Goal: Task Accomplishment & Management: Complete application form

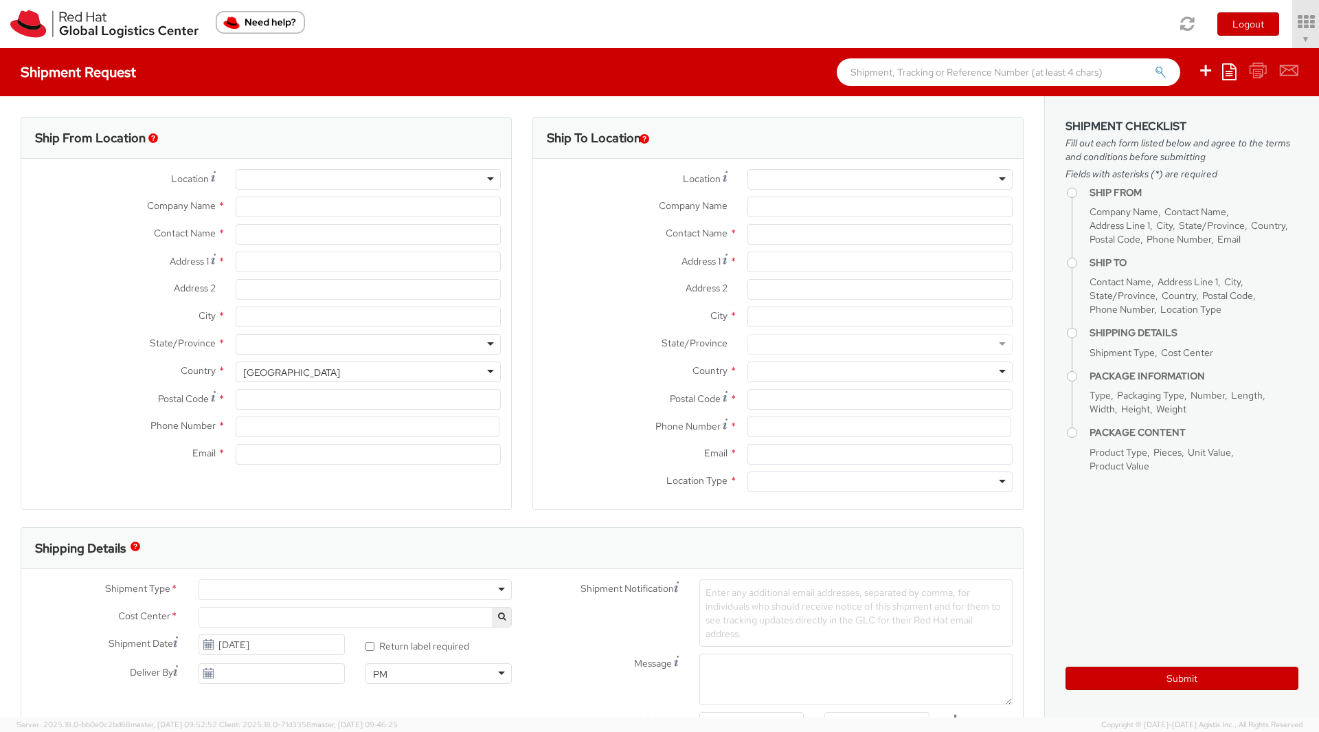
select select "901"
select select
type input "Red Hat, Inc."
type input "[PERSON_NAME]"
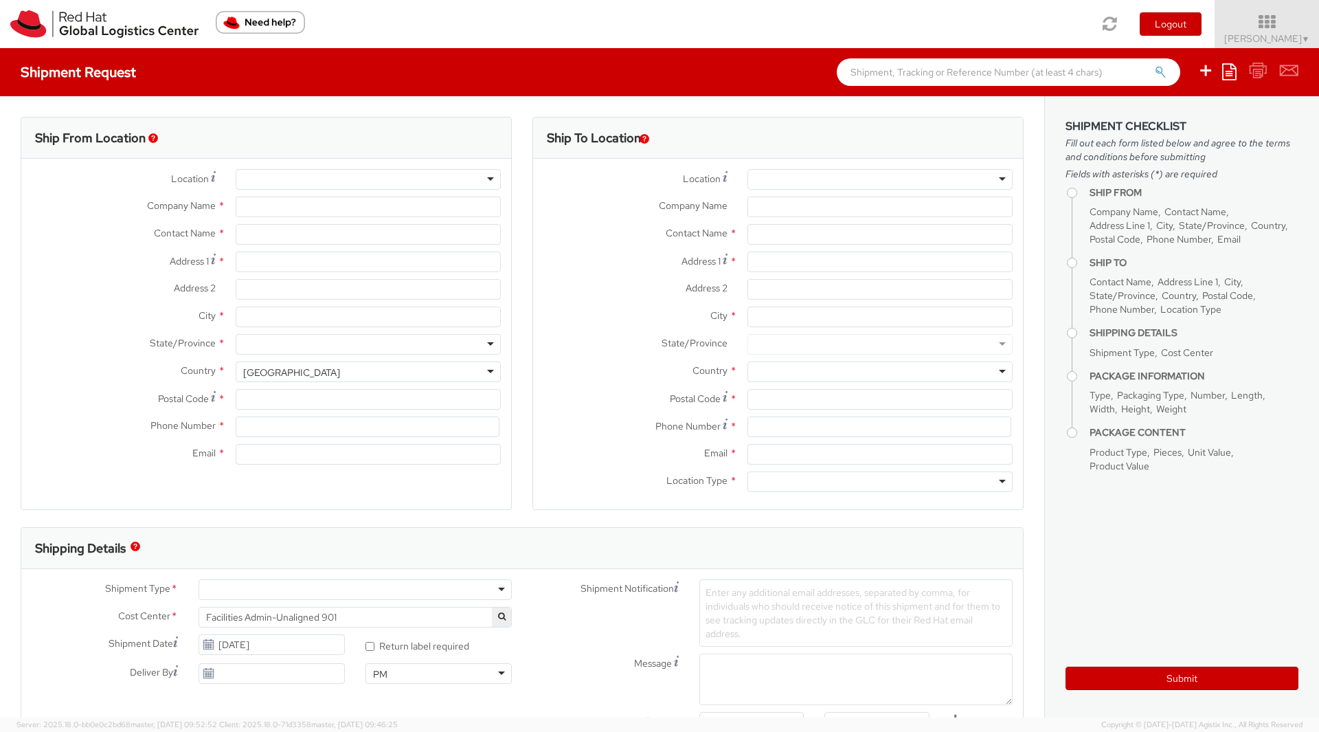
type input "[STREET_ADDRESS]"
type input "RALEIGH"
type input "27601"
type input "[PHONE_NUMBER]"
type input "[EMAIL_ADDRESS][DOMAIN_NAME]"
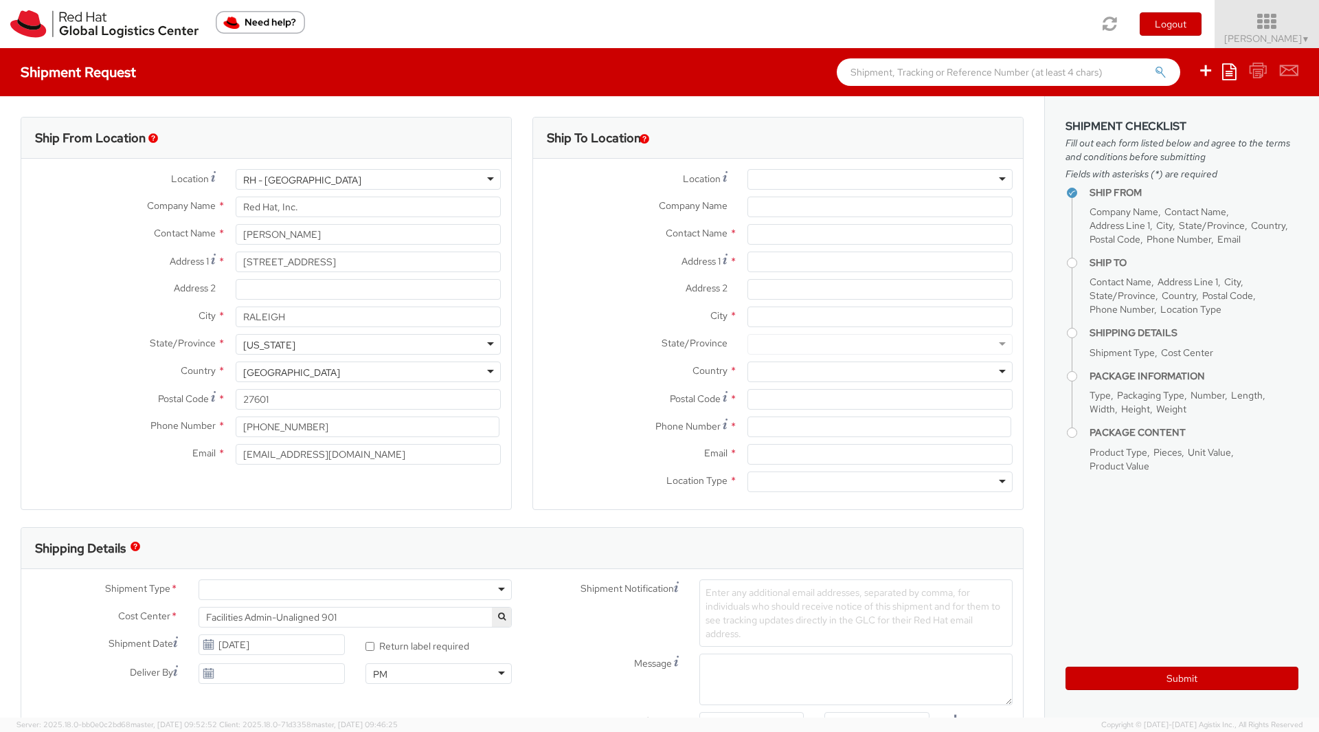
click at [1248, 38] on span "Soojung Mansberger ▼" at bounding box center [1268, 38] width 86 height 12
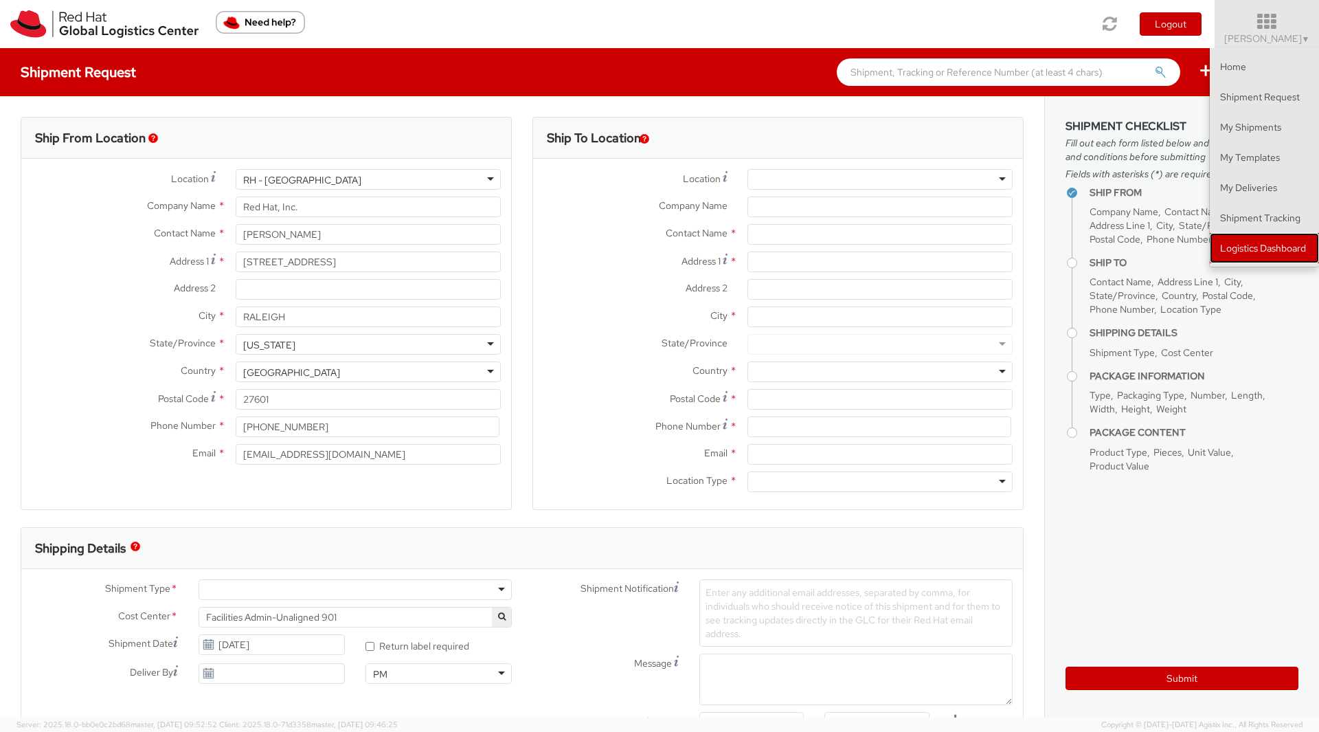
click at [1246, 242] on link "Logistics Dashboard" at bounding box center [1264, 248] width 109 height 30
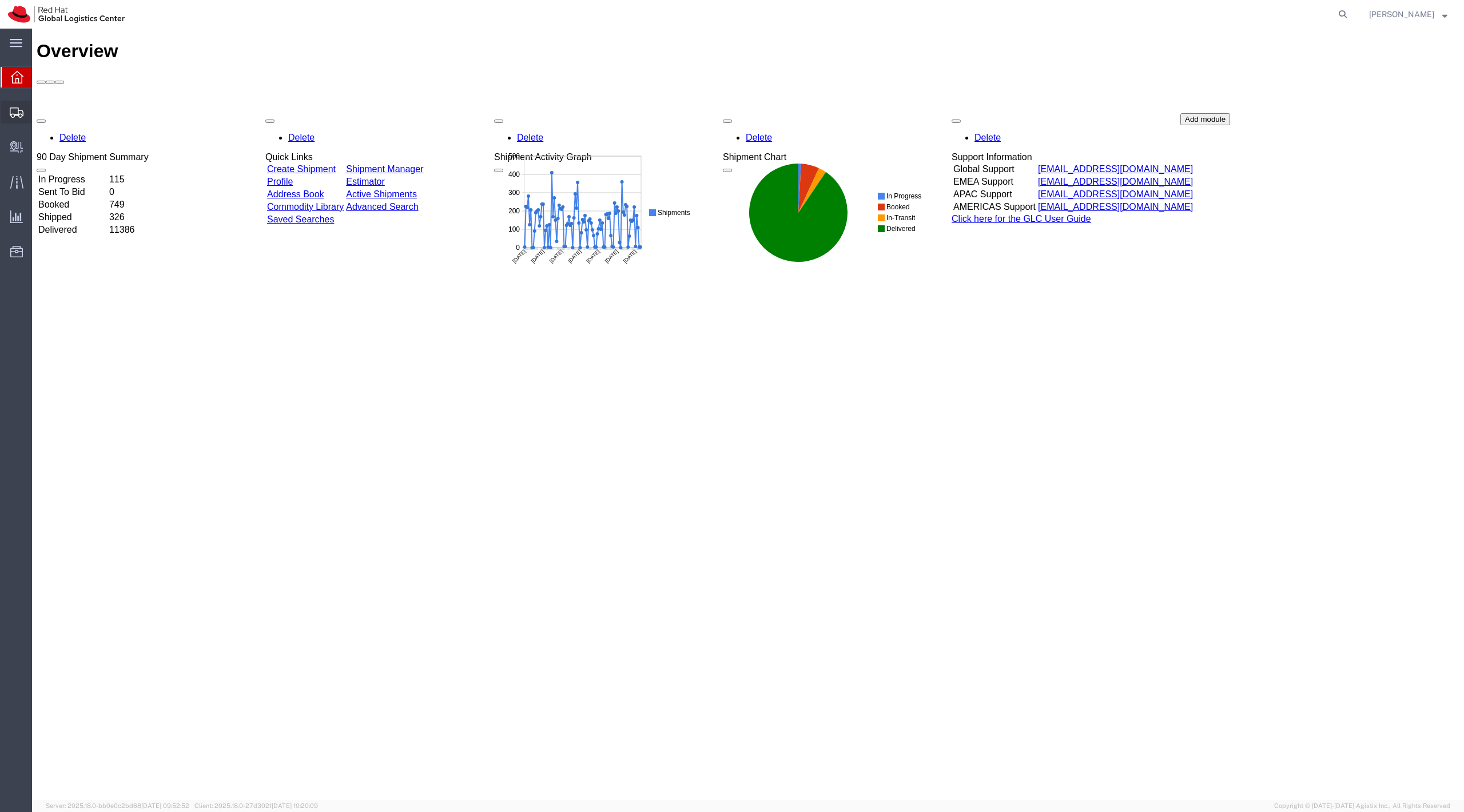
click at [0, 0] on span "Create Shipment" at bounding box center [0, 0] width 0 height 0
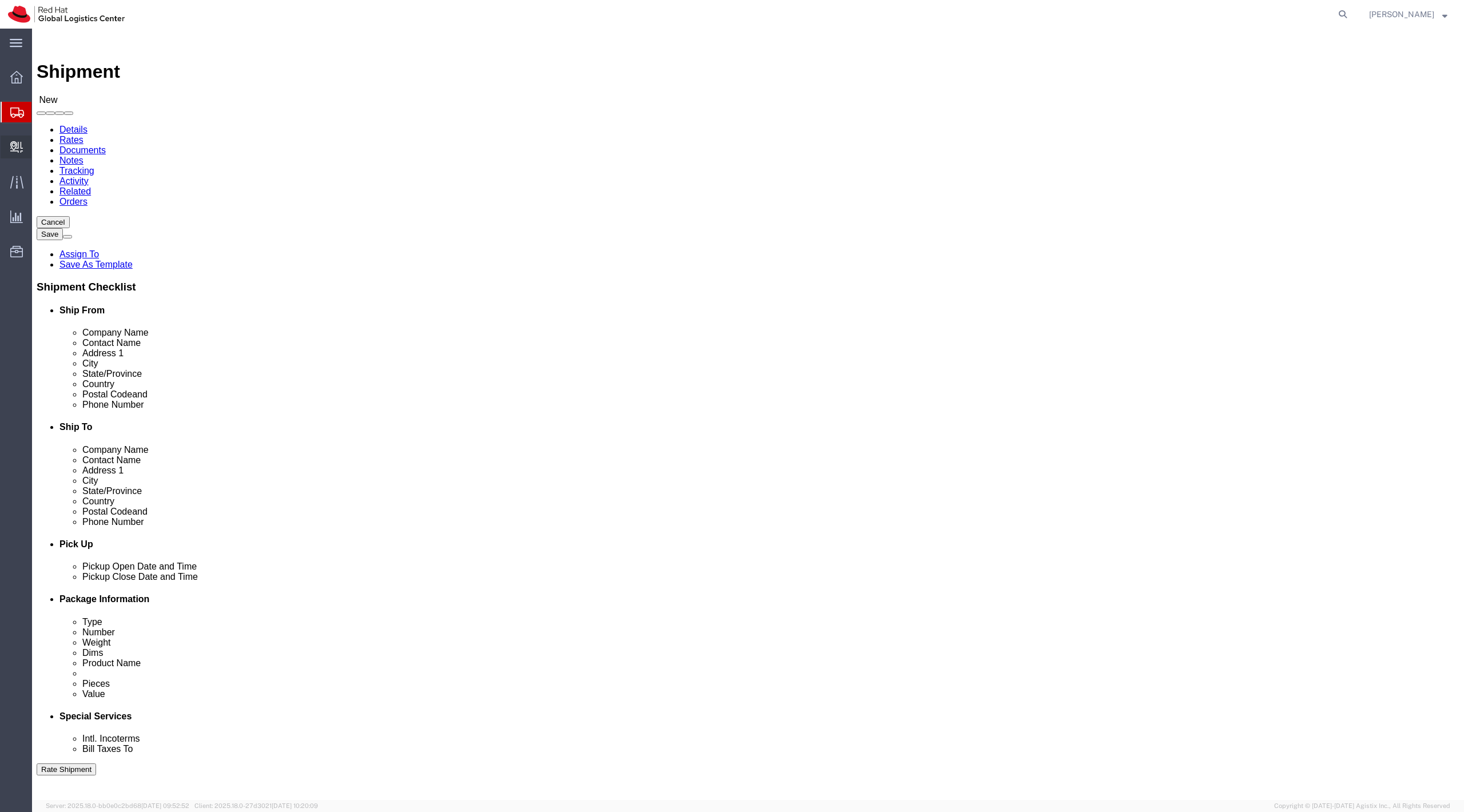
click at [0, 0] on span "Create Delivery" at bounding box center [0, 0] width 0 height 0
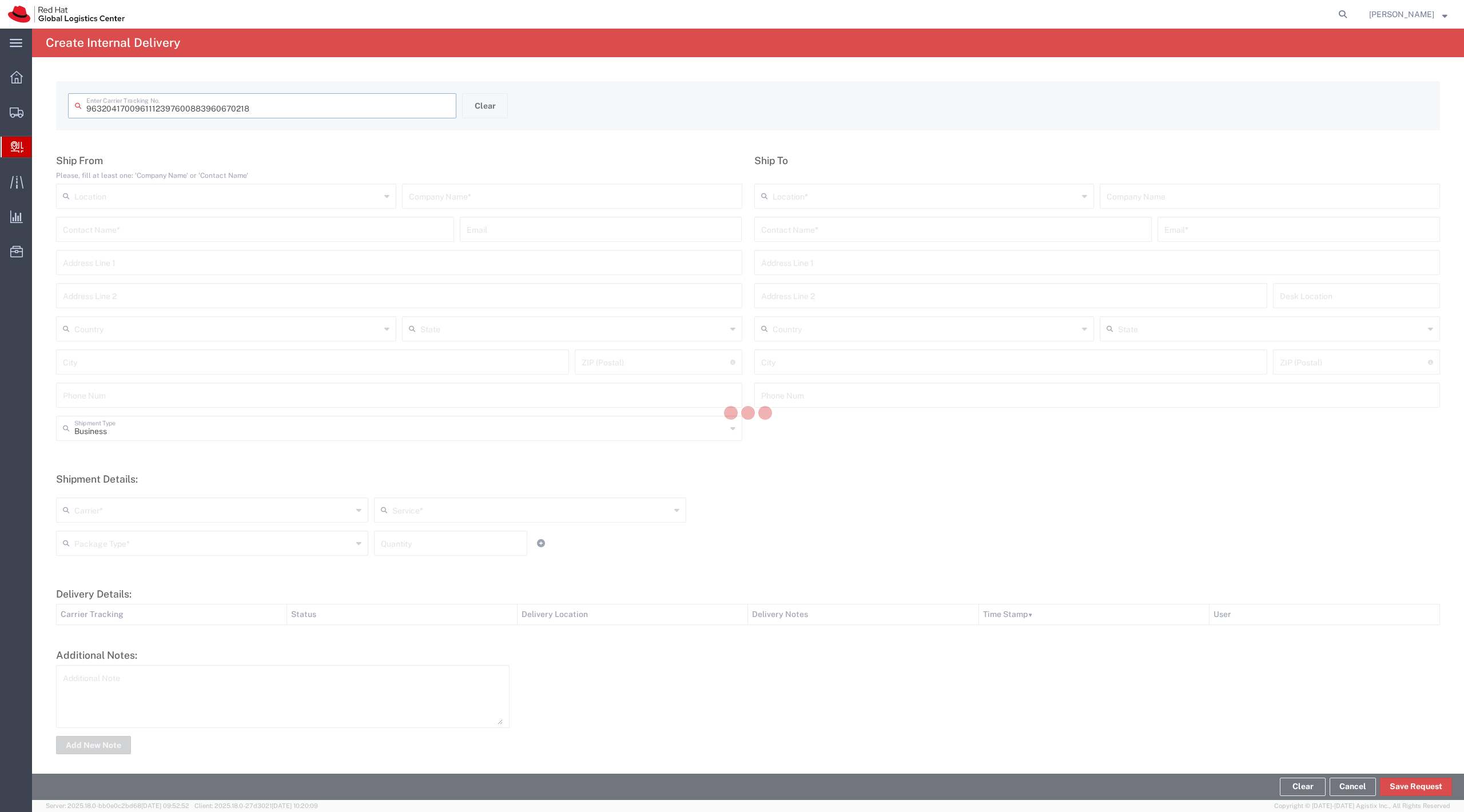
type input "883960670218"
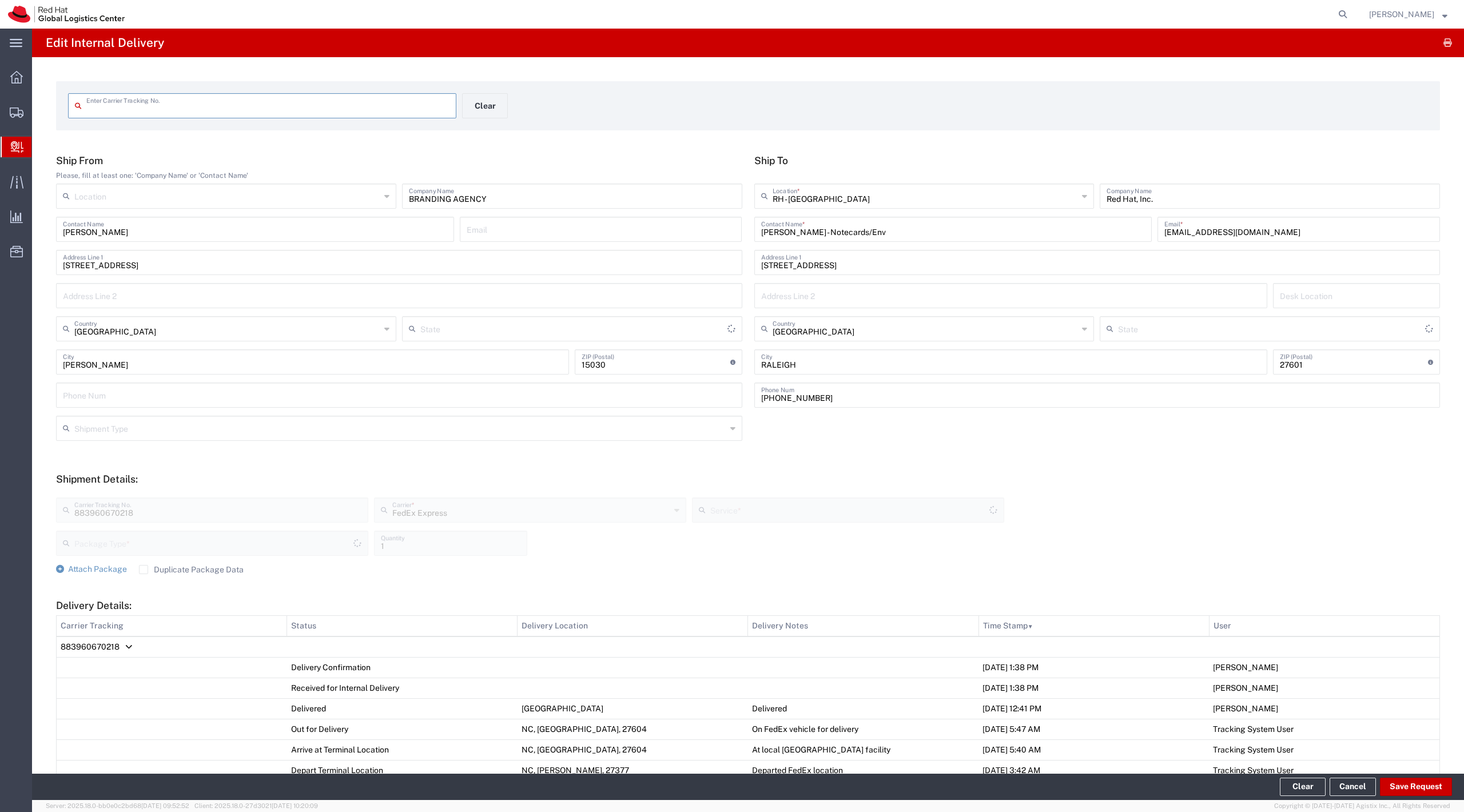
type input "883960670218"
type input "[US_STATE]"
type input "Ground"
type input "Your Packaging"
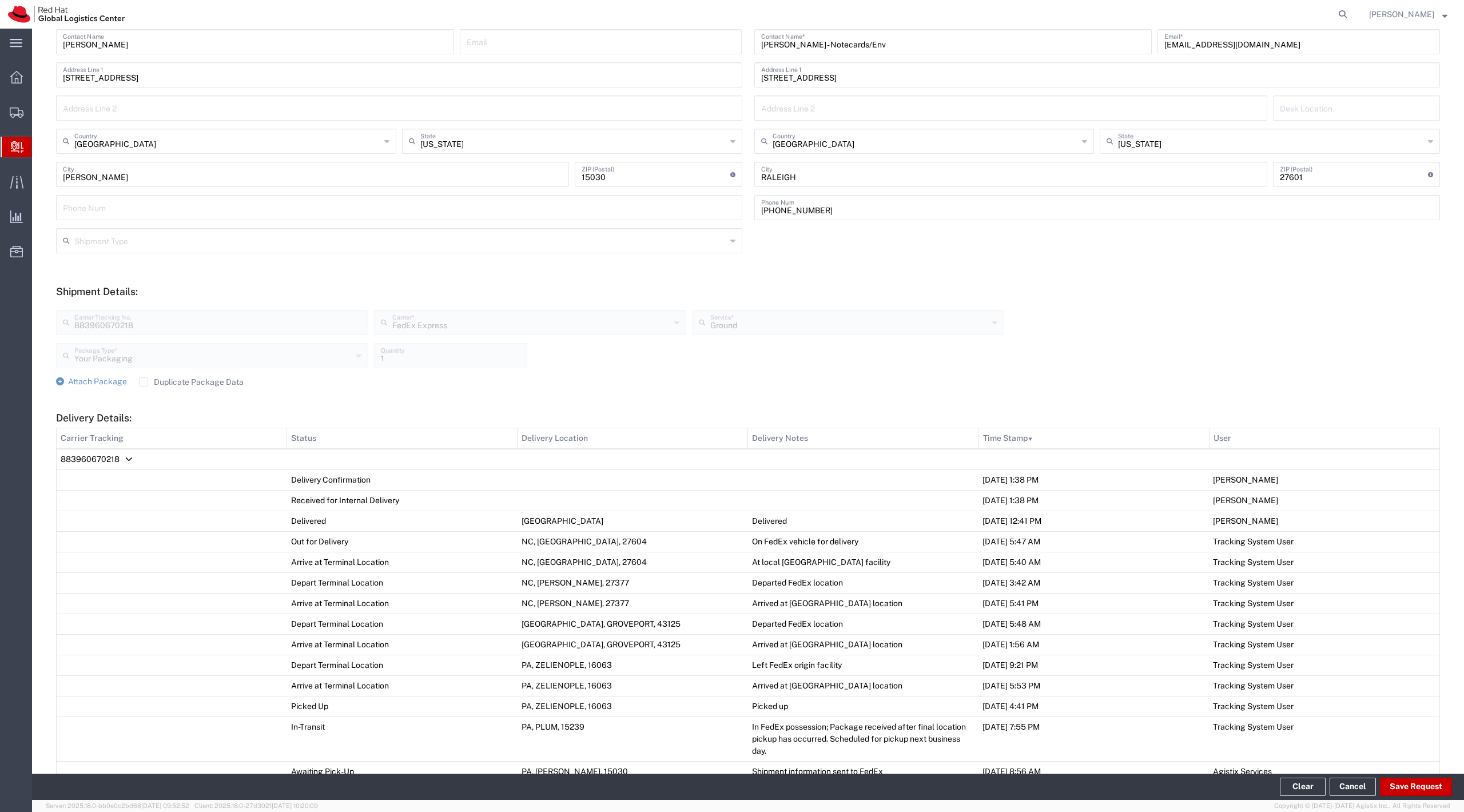
scroll to position [291, 0]
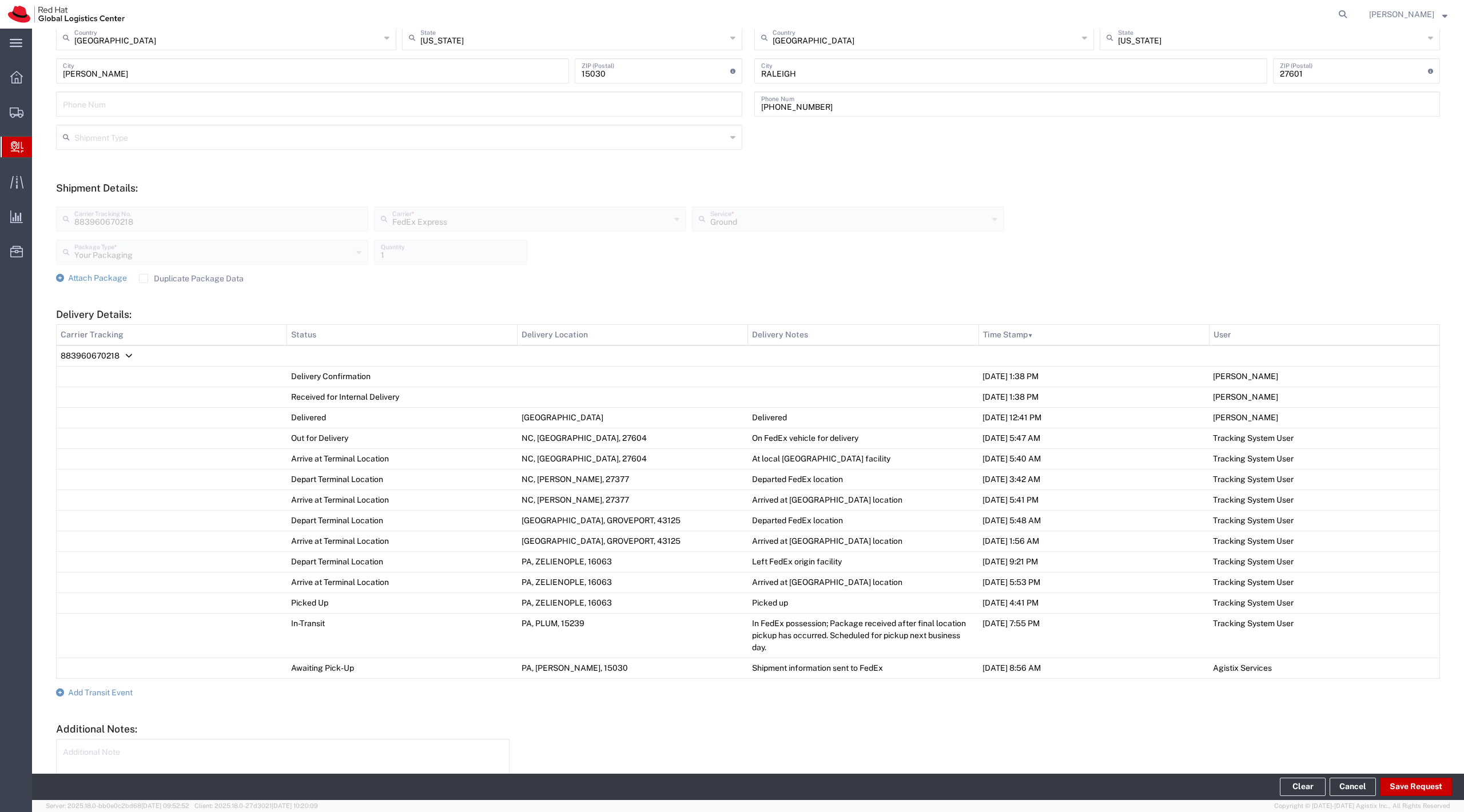
click at [188, 280] on label "Duplicate Package Data" at bounding box center [191, 278] width 105 height 9
click at [143, 279] on input "Duplicate Package Data" at bounding box center [143, 279] width 0 height 0
click at [123, 280] on span "Attach Package" at bounding box center [97, 277] width 59 height 9
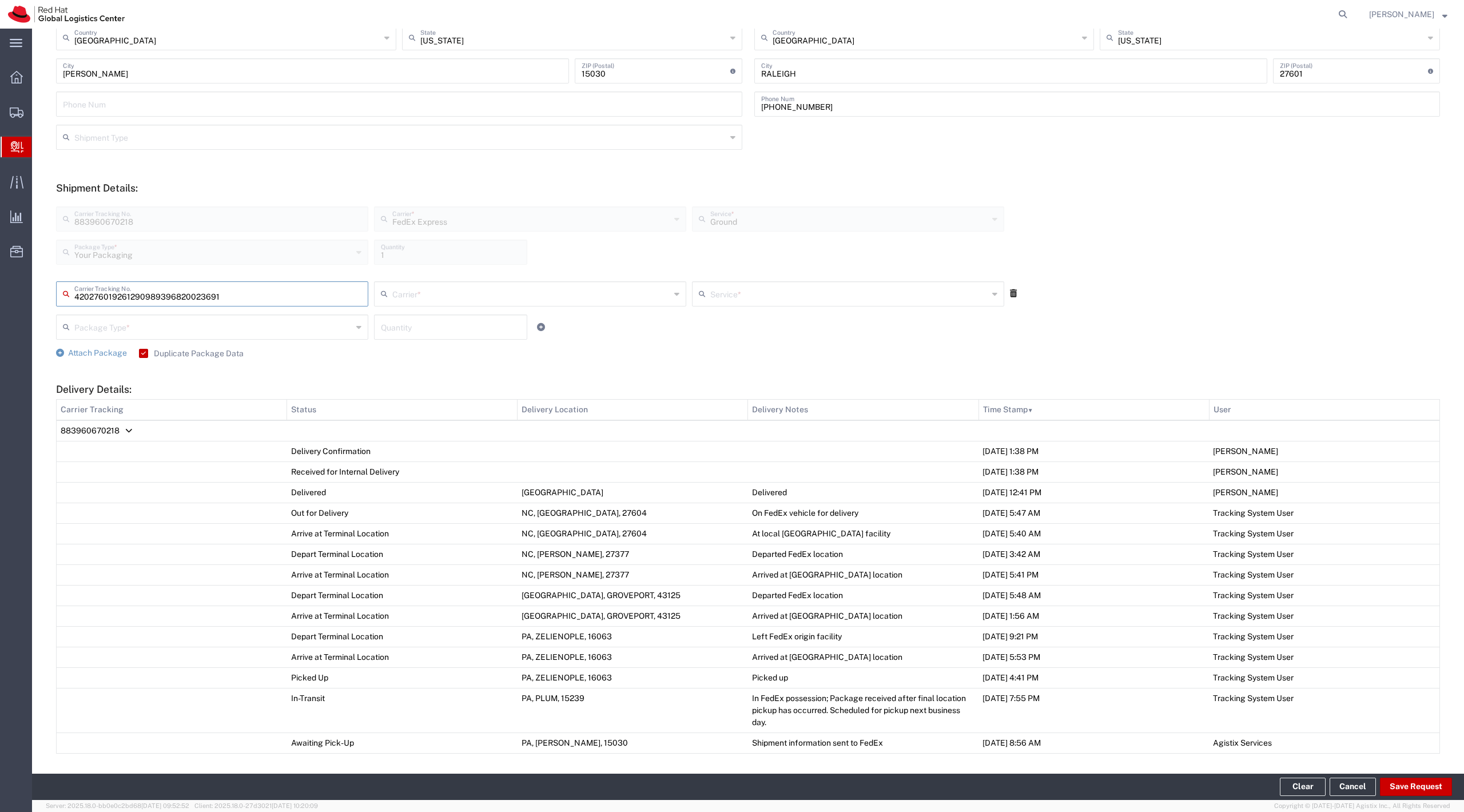
type input "61290989396820023691"
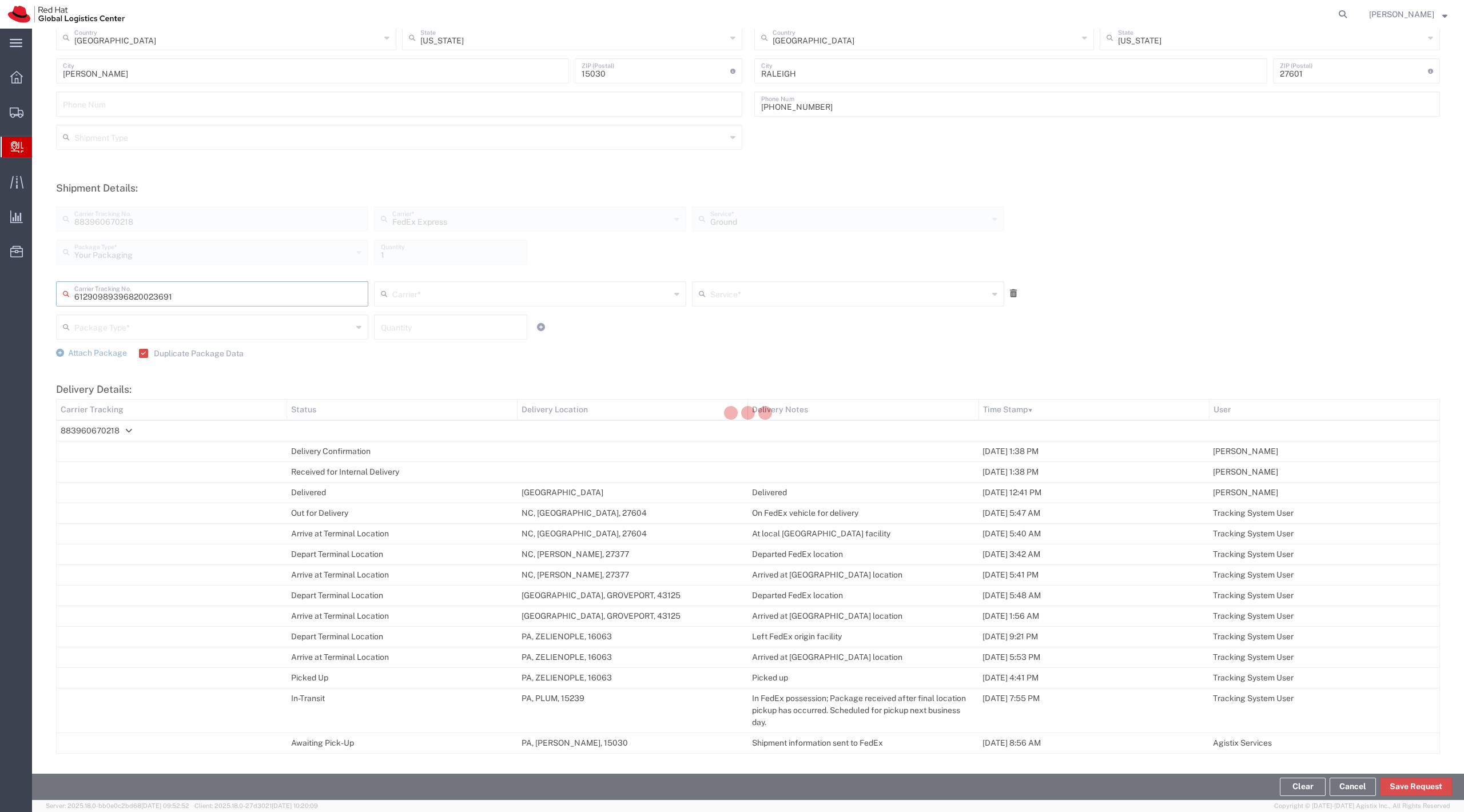
type input "FedEx Express"
type input "Your Packaging"
type input "1"
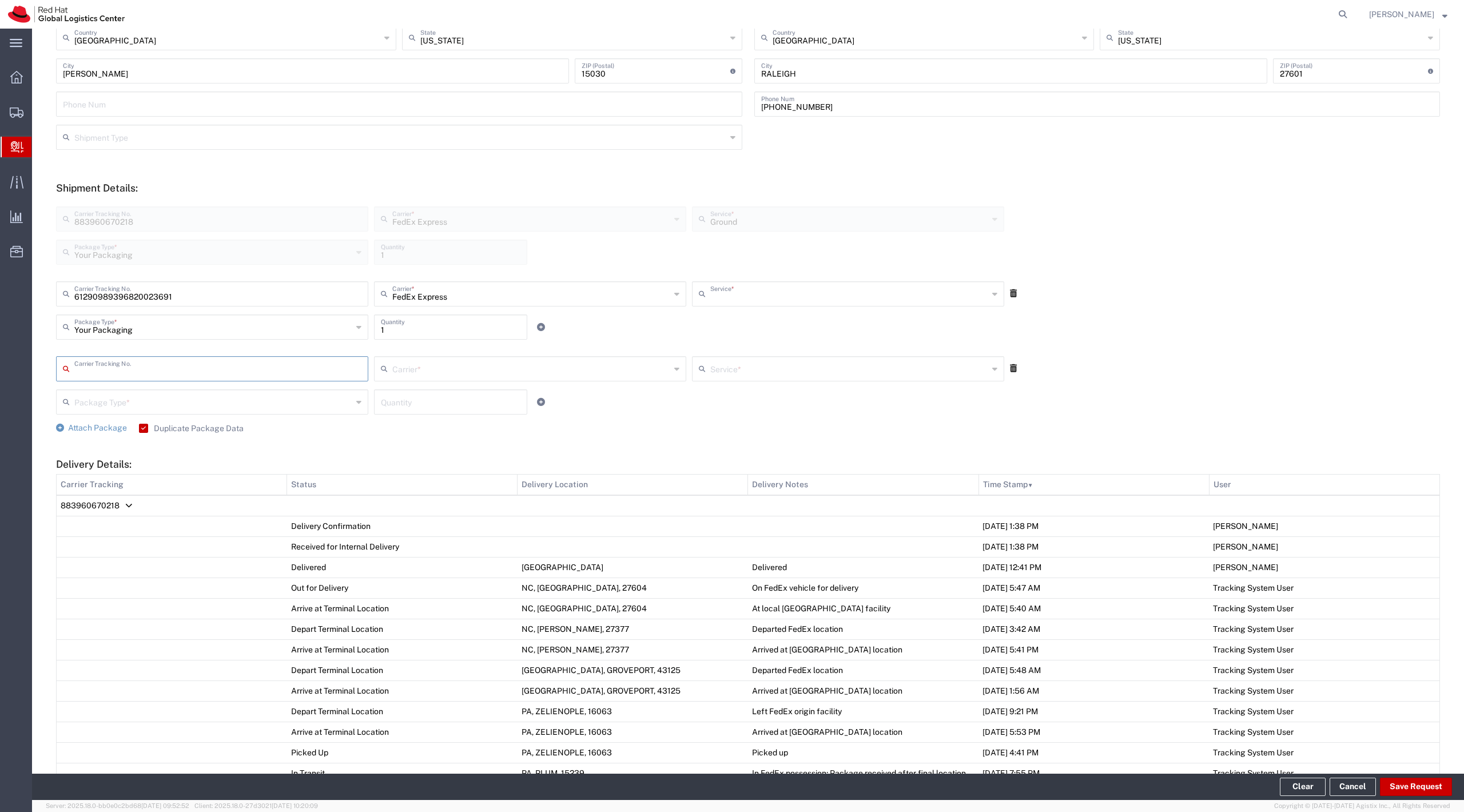
type input "Ground"
type input "392541743726"
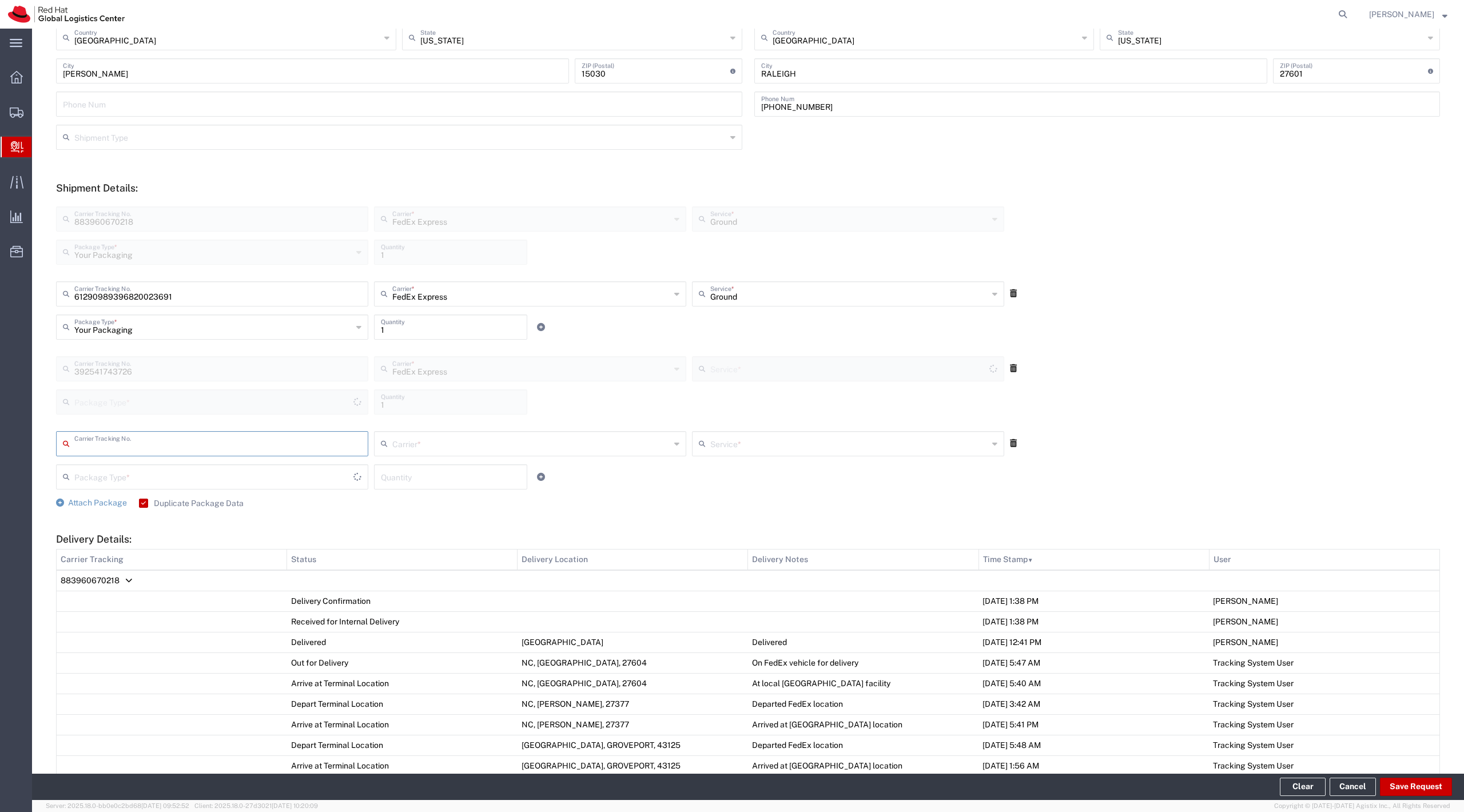
type input "Your Packaging"
type input "Ground"
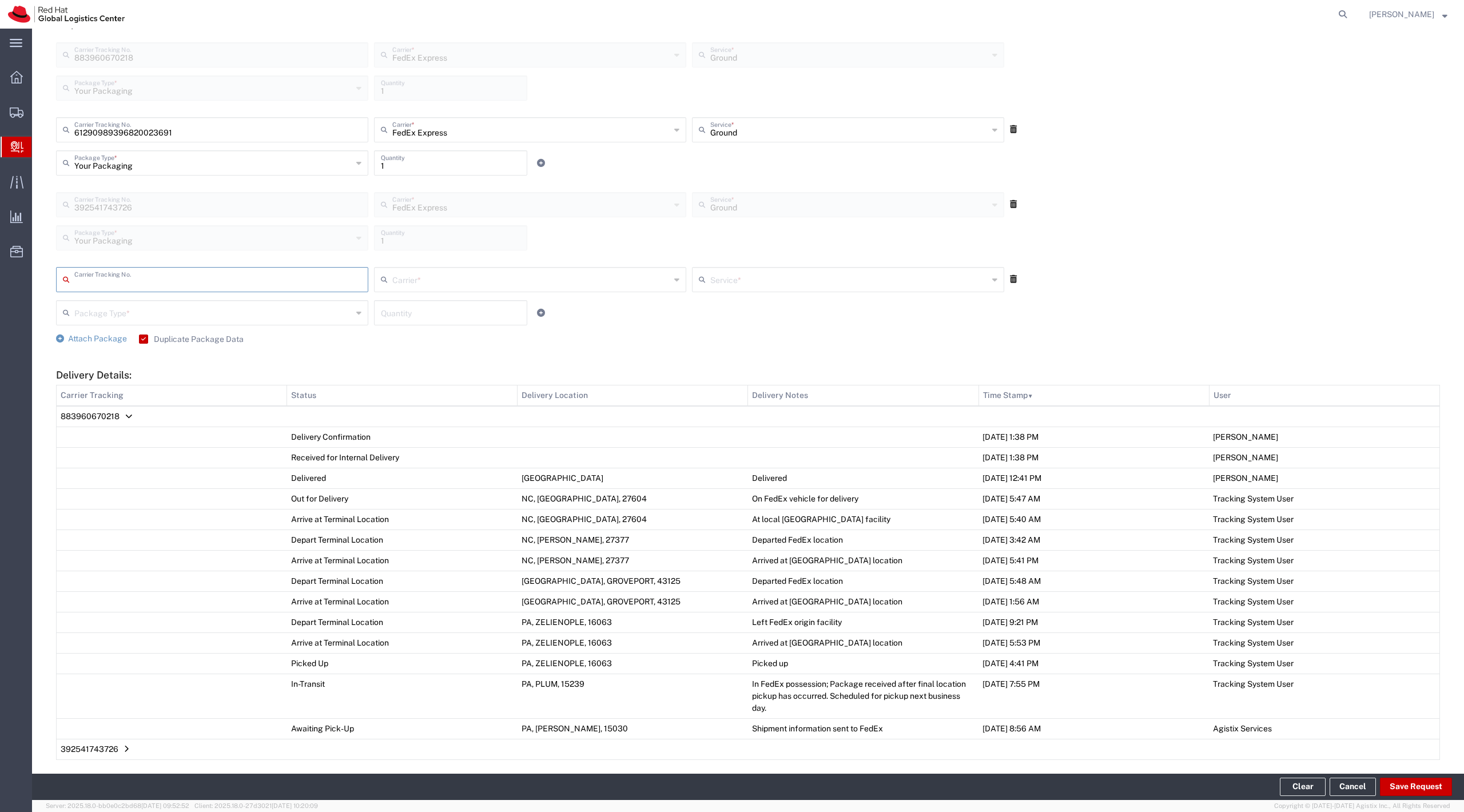
scroll to position [600, 0]
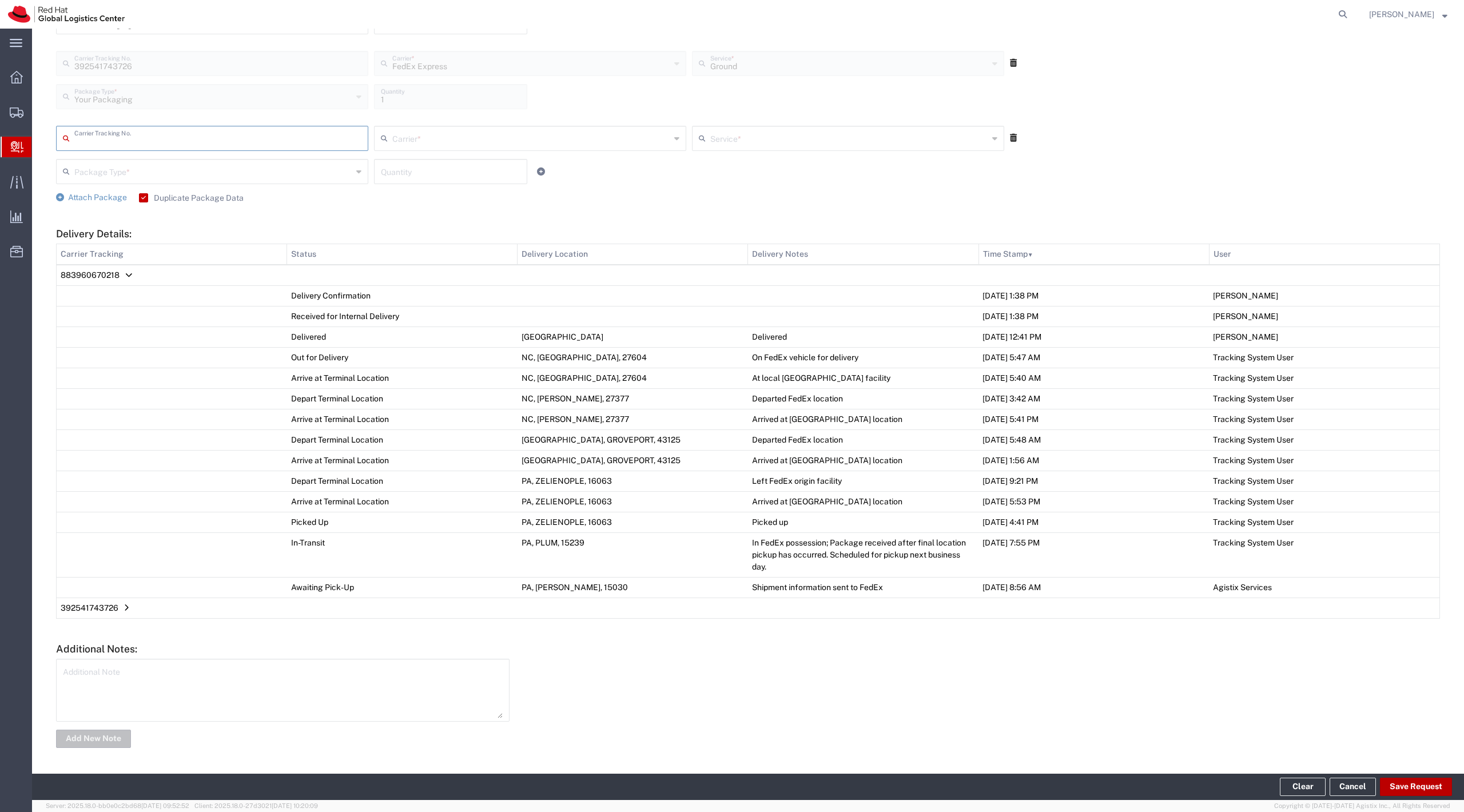
click at [1406, 792] on button "Save Request" at bounding box center [1416, 787] width 72 height 18
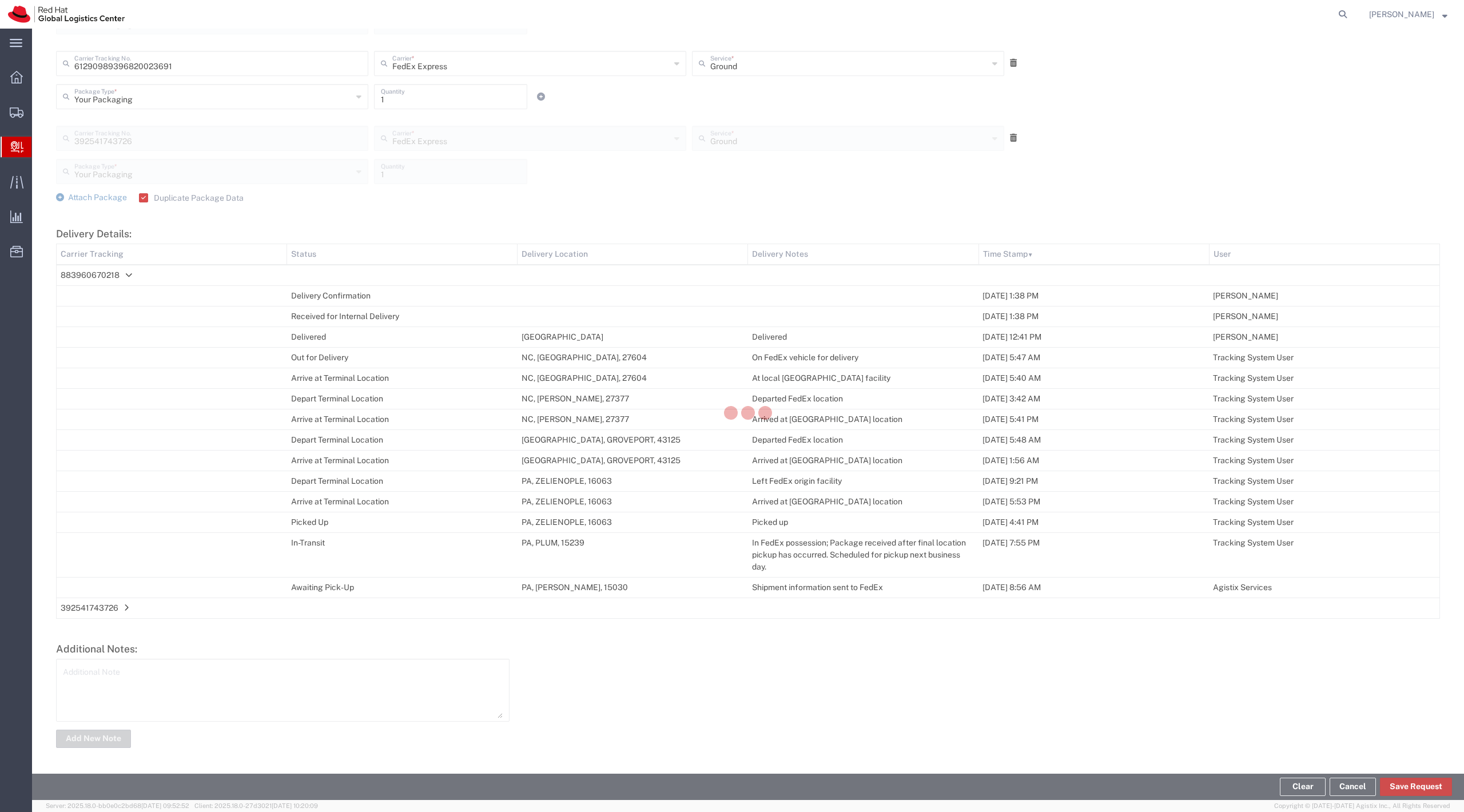
scroll to position [525, 0]
